Goal: Obtain resource: Download file/media

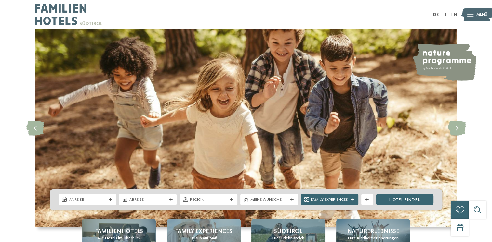
click at [468, 16] on icon at bounding box center [470, 14] width 6 height 5
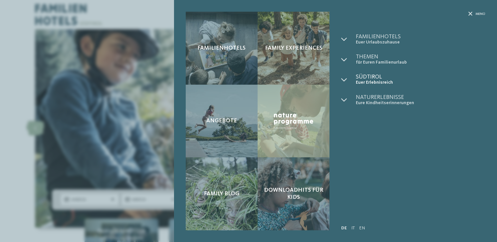
click at [365, 78] on span "Südtirol" at bounding box center [420, 77] width 129 height 6
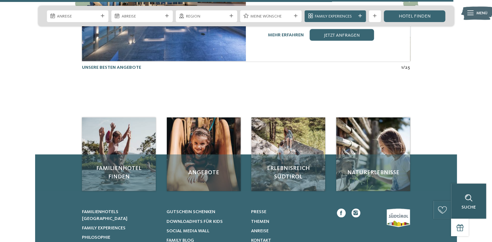
scroll to position [1428, 0]
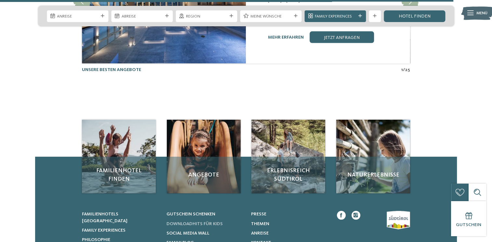
click at [211, 222] on span "Downloadhits für Kids" at bounding box center [194, 224] width 56 height 5
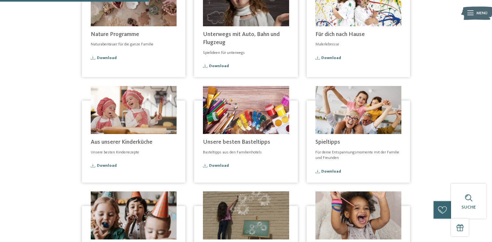
scroll to position [146, 0]
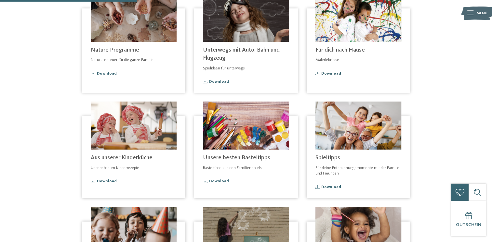
click at [334, 74] on span "Download" at bounding box center [331, 74] width 20 height 4
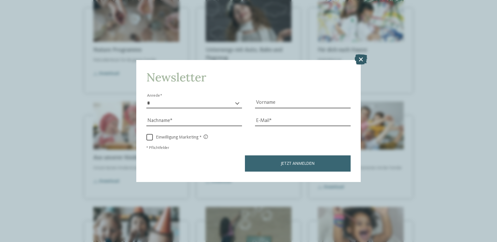
click at [357, 58] on icon at bounding box center [360, 60] width 13 height 10
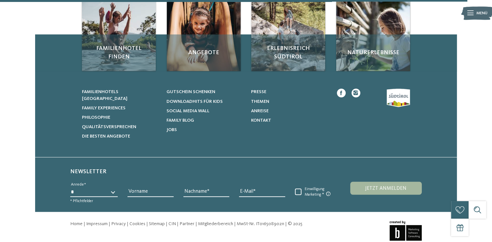
scroll to position [508, 0]
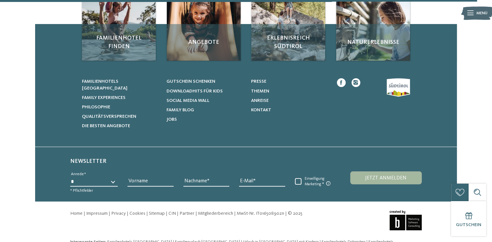
click at [399, 87] on div at bounding box center [369, 103] width 82 height 51
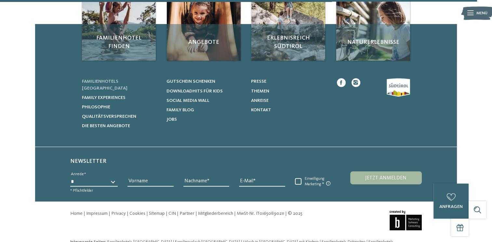
click at [98, 80] on span "Familienhotels [GEOGRAPHIC_DATA]" at bounding box center [105, 84] width 46 height 11
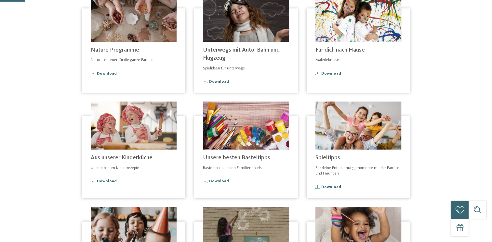
scroll to position [0, 0]
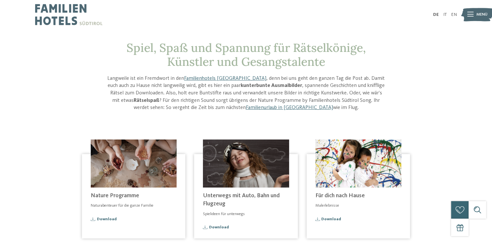
click at [62, 16] on img at bounding box center [68, 14] width 67 height 29
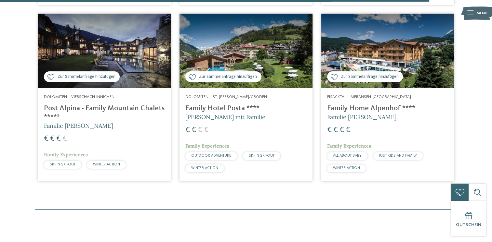
scroll to position [1990, 0]
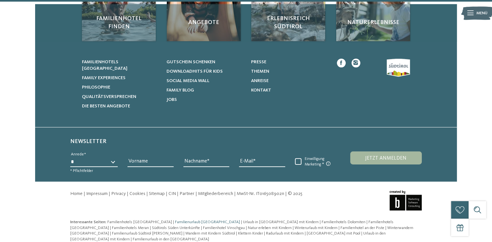
click at [175, 220] on span "Familienurlaub [GEOGRAPHIC_DATA]" at bounding box center [207, 222] width 65 height 4
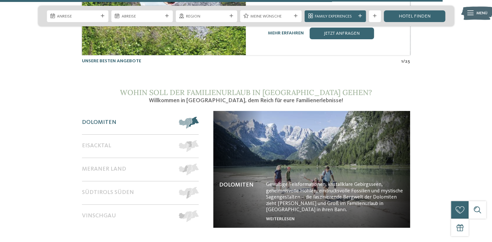
scroll to position [2424, 0]
